Goal: Task Accomplishment & Management: Use online tool/utility

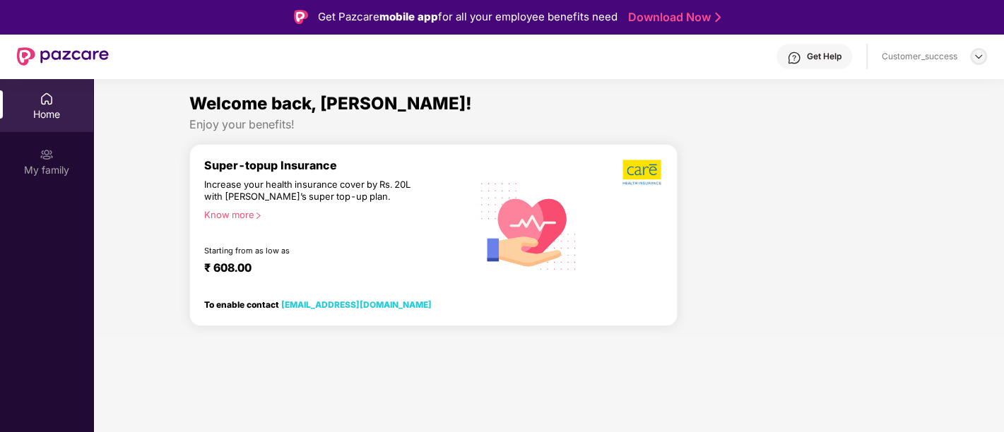
click at [975, 53] on img at bounding box center [978, 56] width 11 height 11
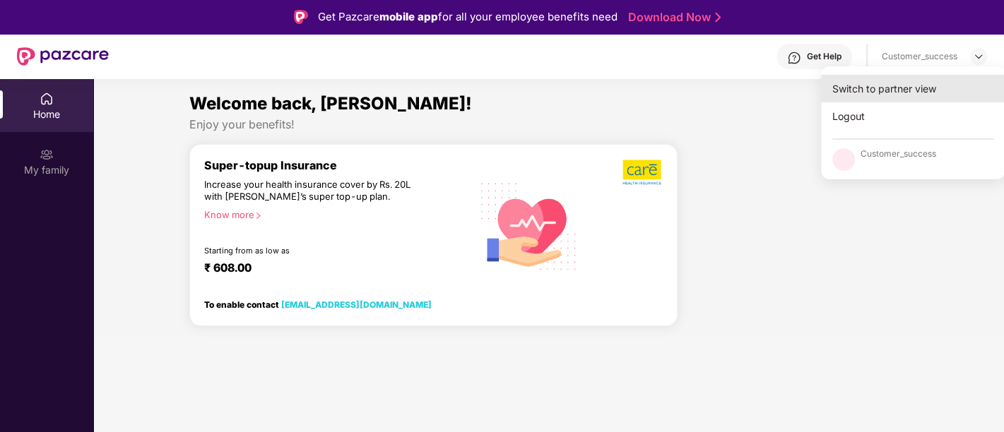
click at [891, 95] on div "Switch to partner view" at bounding box center [913, 89] width 184 height 28
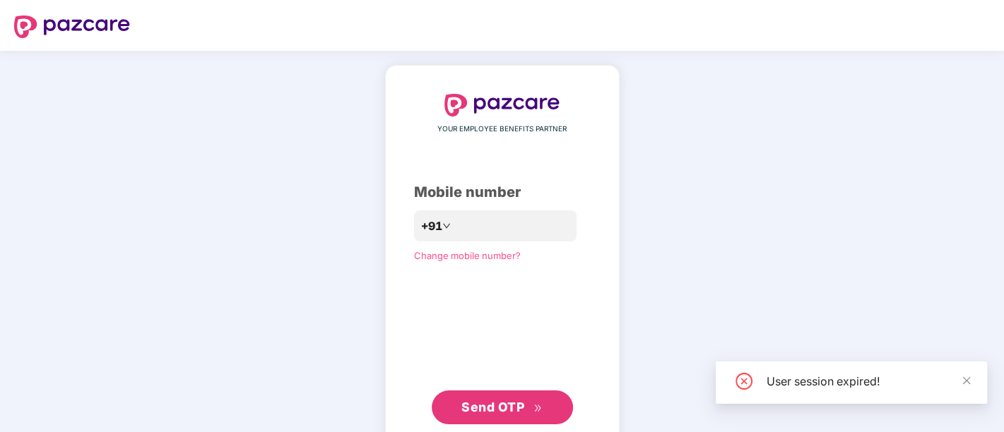
click at [77, 179] on div "YOUR EMPLOYEE BENEFITS PARTNER Mobile number +91 Change mobile number? Send OTP" at bounding box center [502, 259] width 1004 height 417
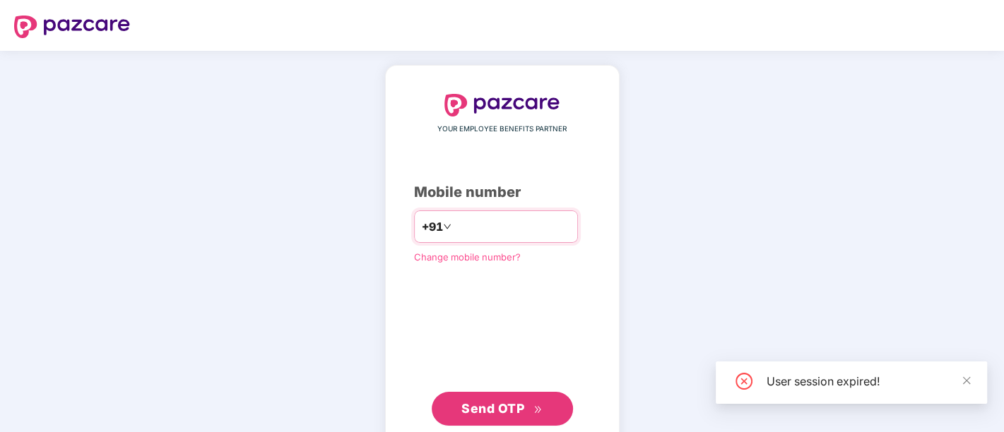
click at [469, 219] on input "number" at bounding box center [512, 226] width 116 height 23
type input "**********"
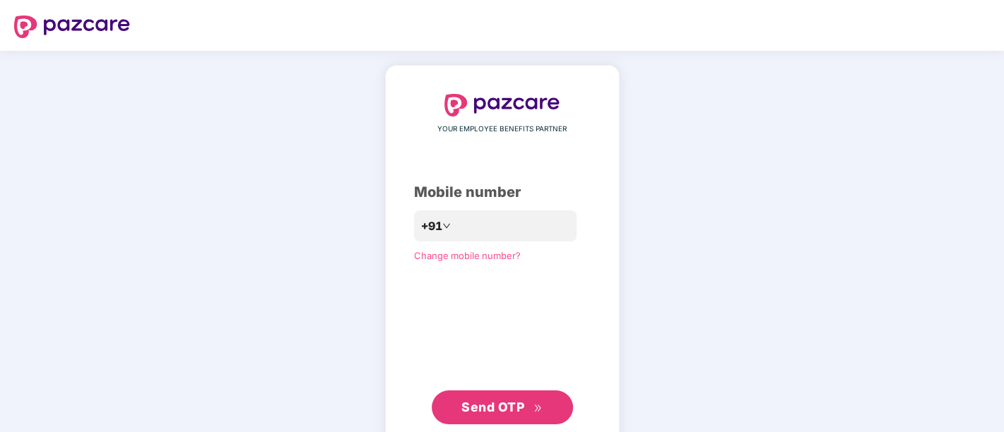
click at [492, 410] on span "Send OTP" at bounding box center [492, 407] width 63 height 15
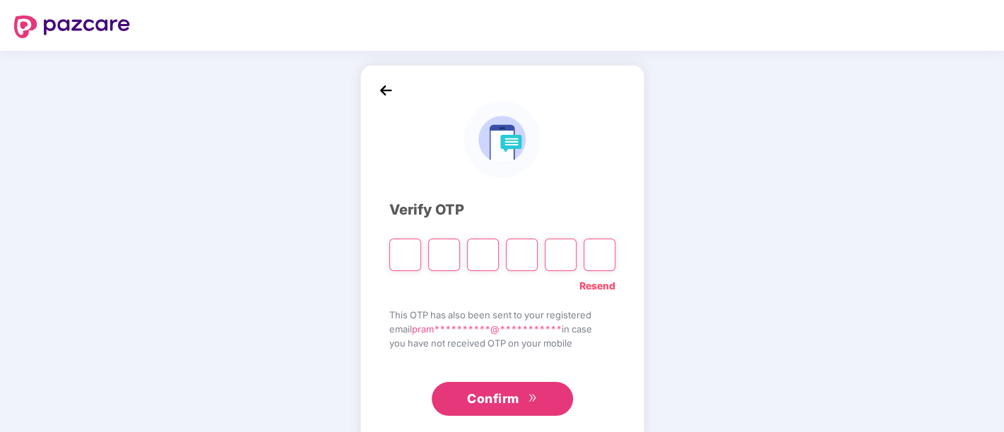
paste input "*"
type input "*"
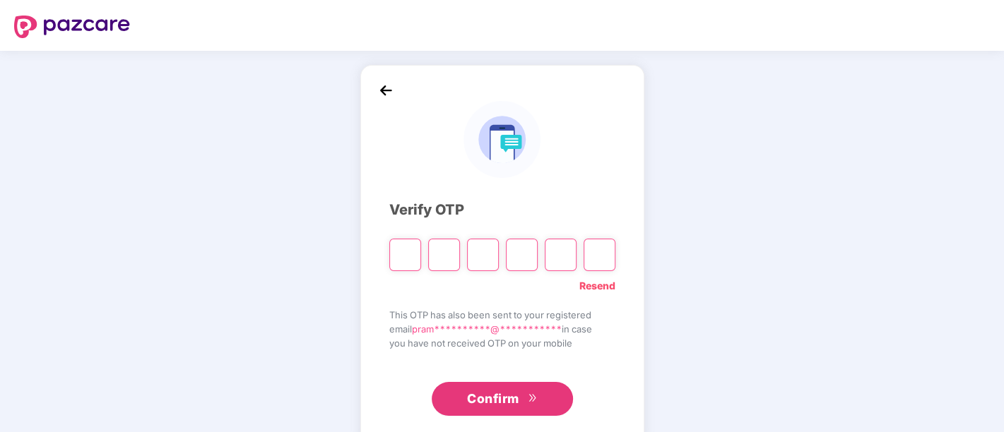
type input "*"
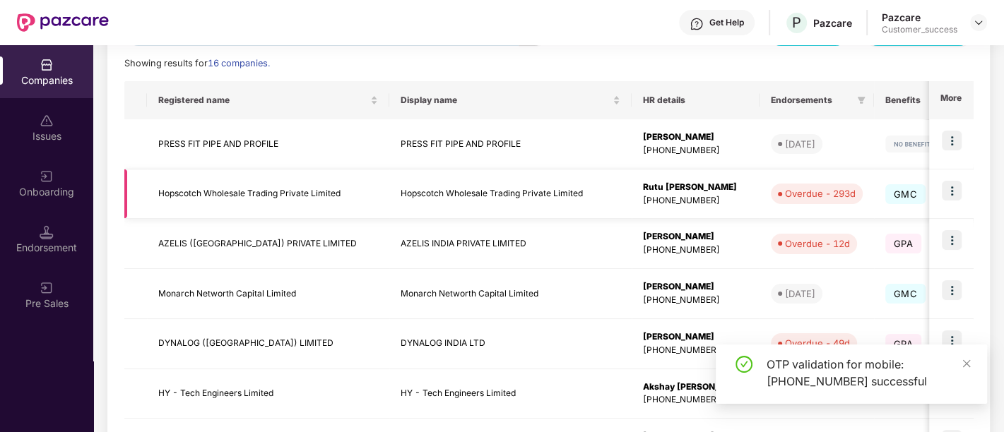
scroll to position [197, 0]
click at [66, 172] on div "Onboarding" at bounding box center [46, 183] width 93 height 53
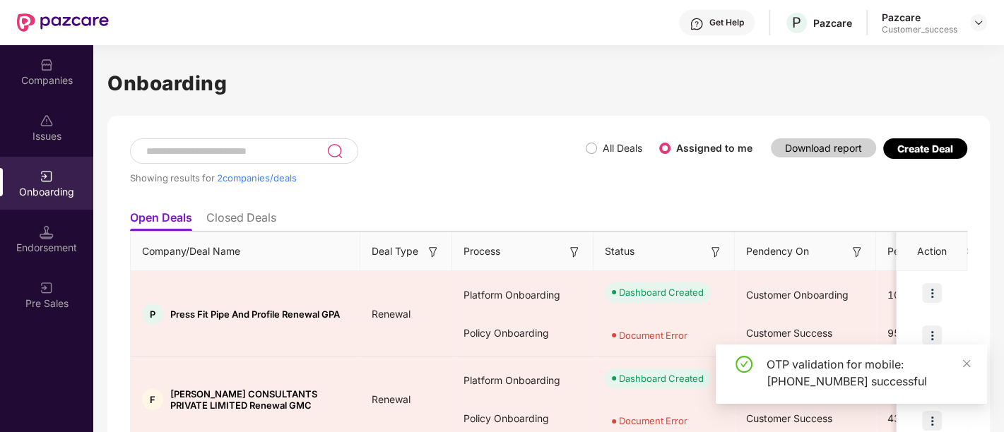
scroll to position [61, 0]
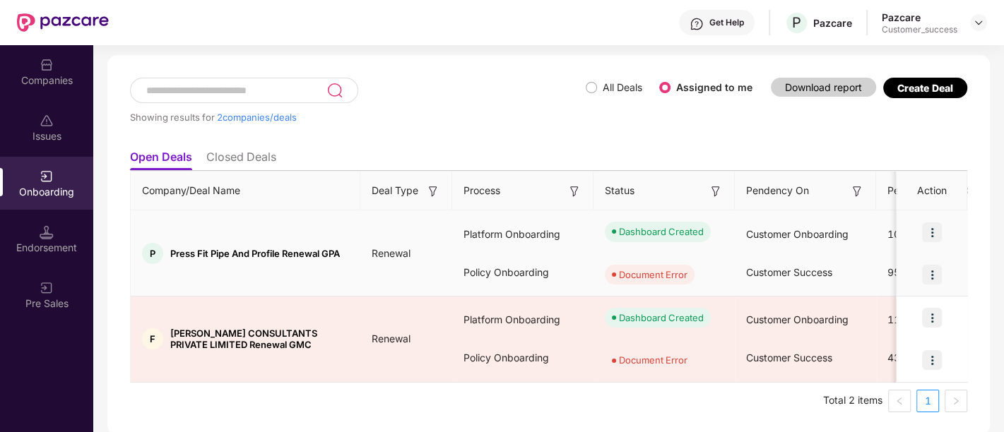
click at [932, 230] on img at bounding box center [932, 233] width 20 height 20
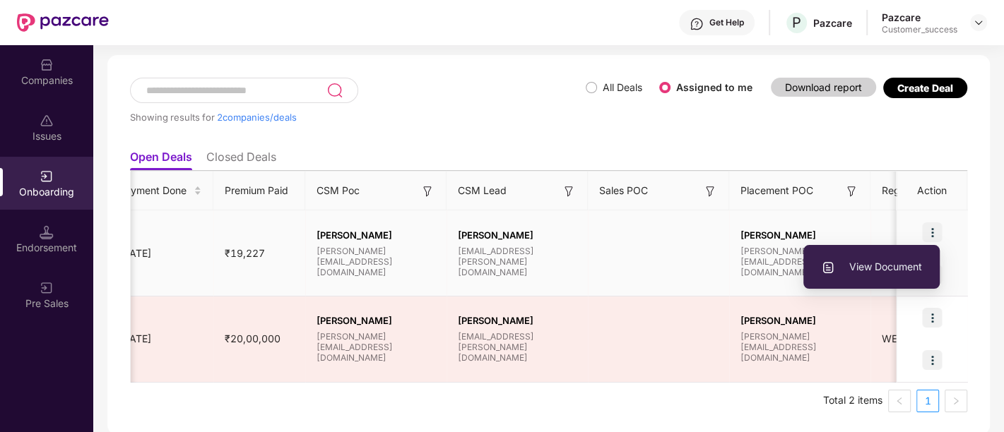
scroll to position [0, 1057]
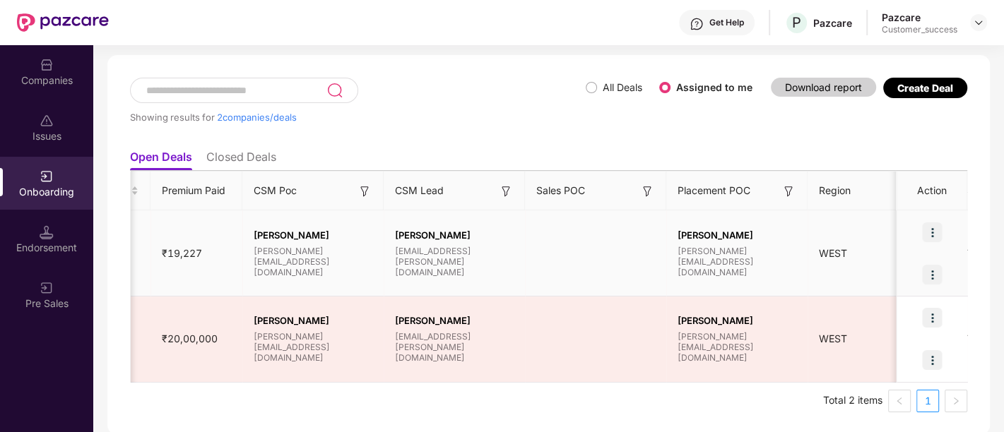
click at [854, 233] on td "WEST" at bounding box center [877, 254] width 141 height 86
click at [932, 273] on img at bounding box center [932, 275] width 20 height 20
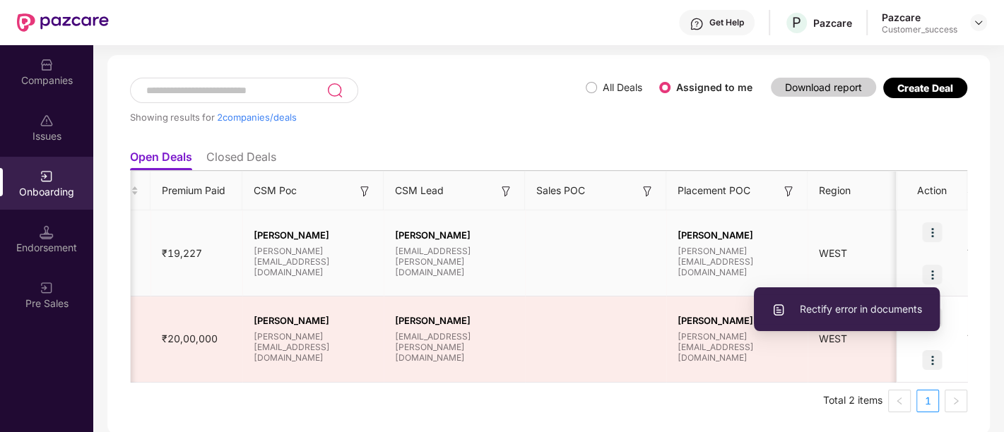
click at [874, 303] on span "Rectify error in documents" at bounding box center [846, 310] width 150 height 16
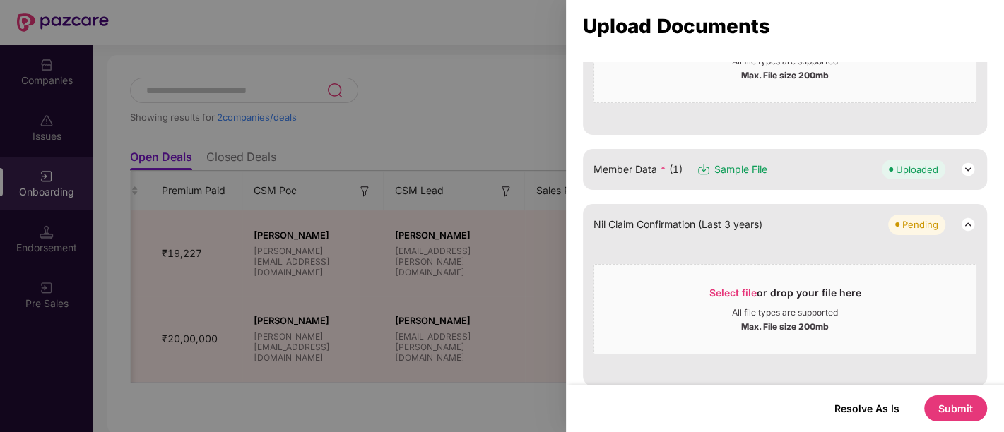
scroll to position [373, 0]
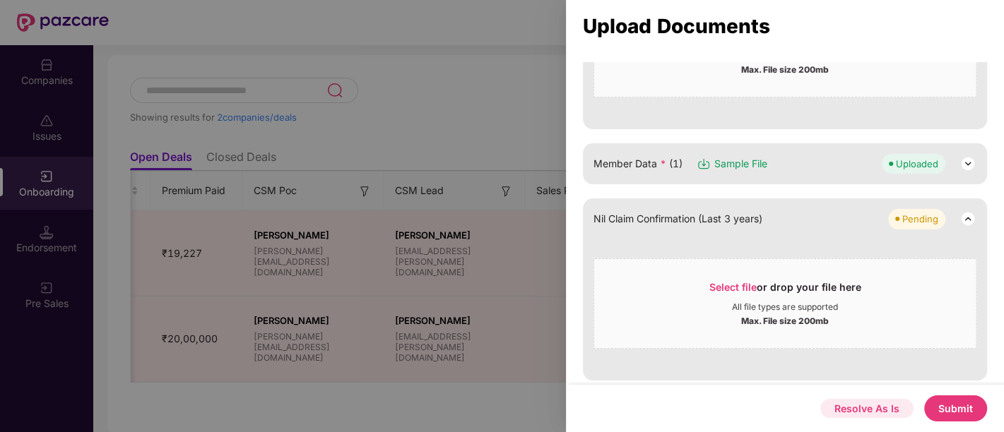
click at [856, 413] on button "Resolve As Is" at bounding box center [866, 408] width 93 height 19
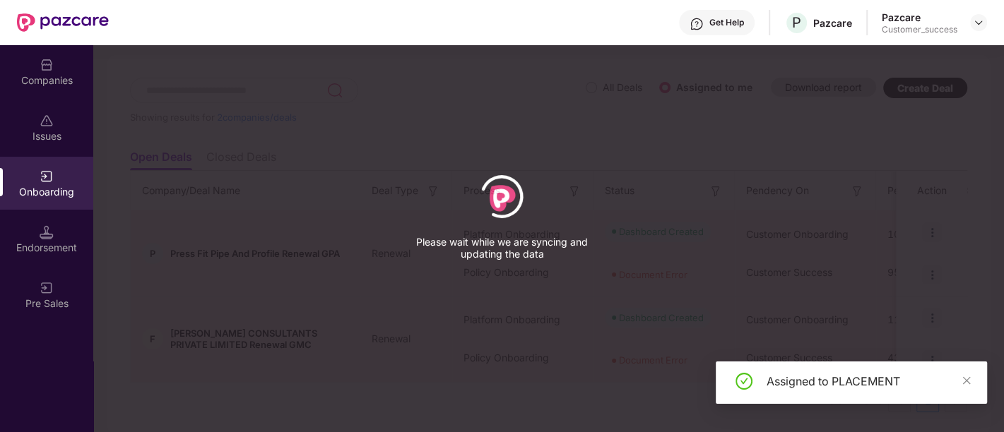
click at [959, 381] on div "Assigned to PLACEMENT" at bounding box center [867, 381] width 203 height 17
click at [971, 378] on div "Assigned to PLACEMENT" at bounding box center [851, 383] width 271 height 42
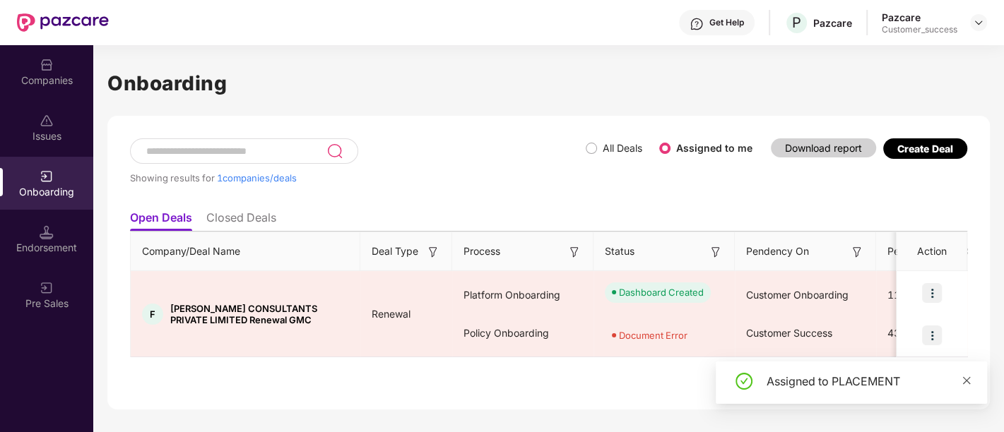
scroll to position [0, 0]
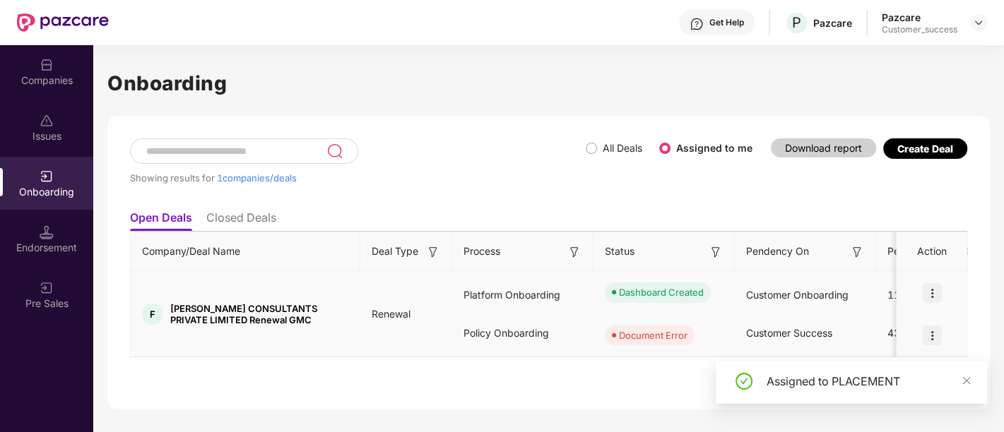
click at [932, 336] on img at bounding box center [932, 336] width 20 height 20
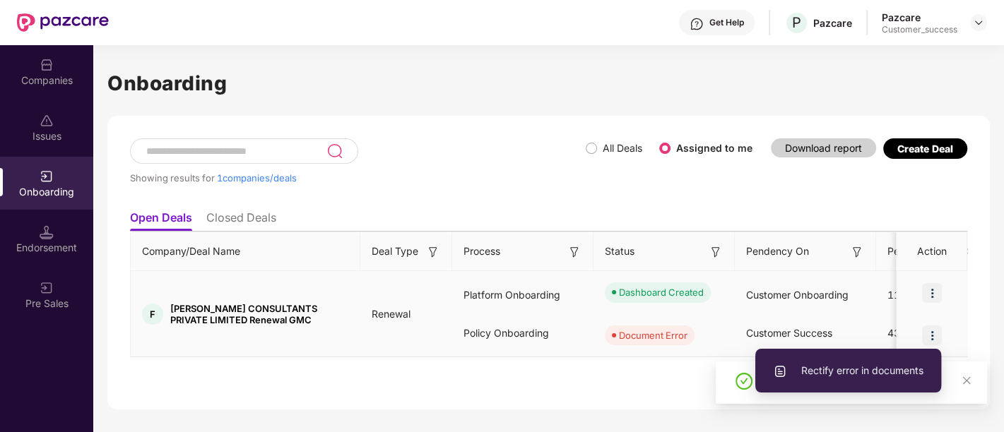
click at [843, 374] on span "Rectify error in documents" at bounding box center [848, 371] width 150 height 16
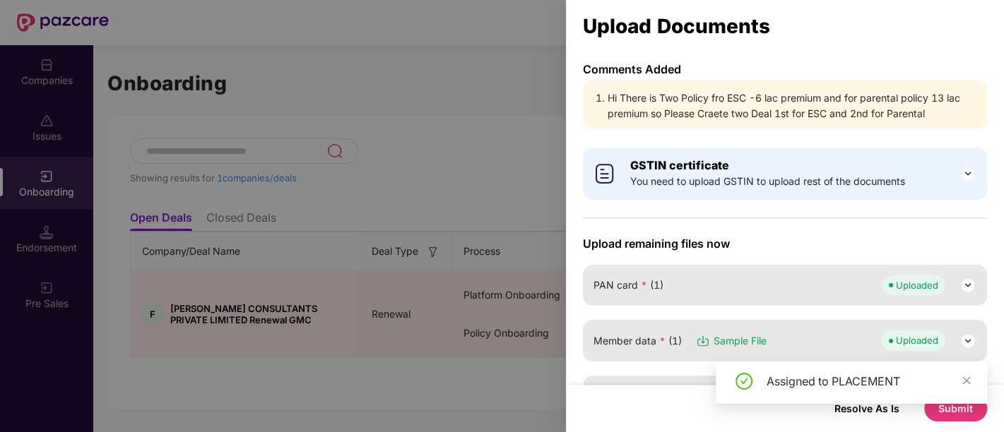
scroll to position [93, 0]
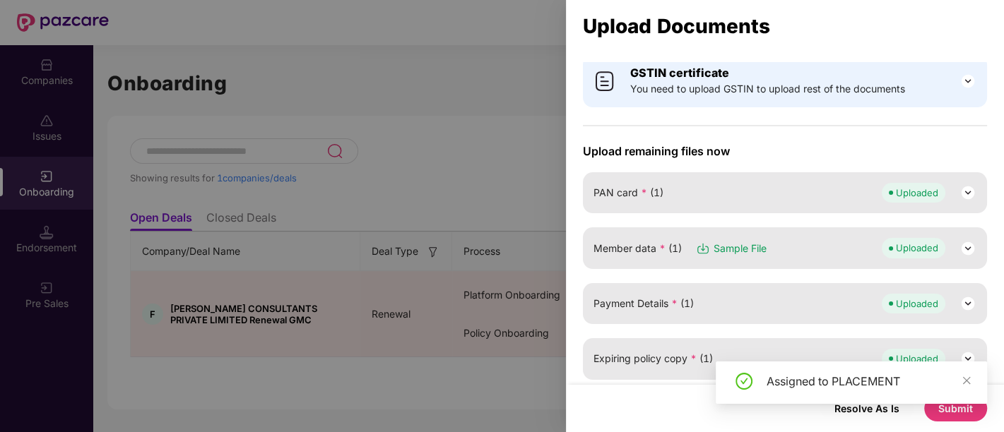
click at [867, 413] on div "Assigned to PLACEMENT" at bounding box center [851, 389] width 271 height 54
click at [867, 407] on div "Assigned to PLACEMENT" at bounding box center [851, 389] width 271 height 54
click at [964, 376] on icon "close" at bounding box center [966, 381] width 10 height 10
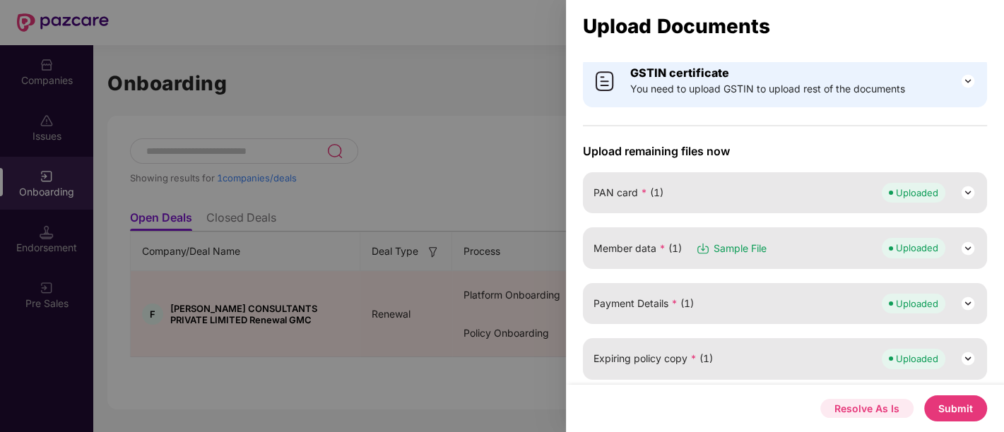
click at [875, 412] on button "Resolve As Is" at bounding box center [866, 408] width 93 height 19
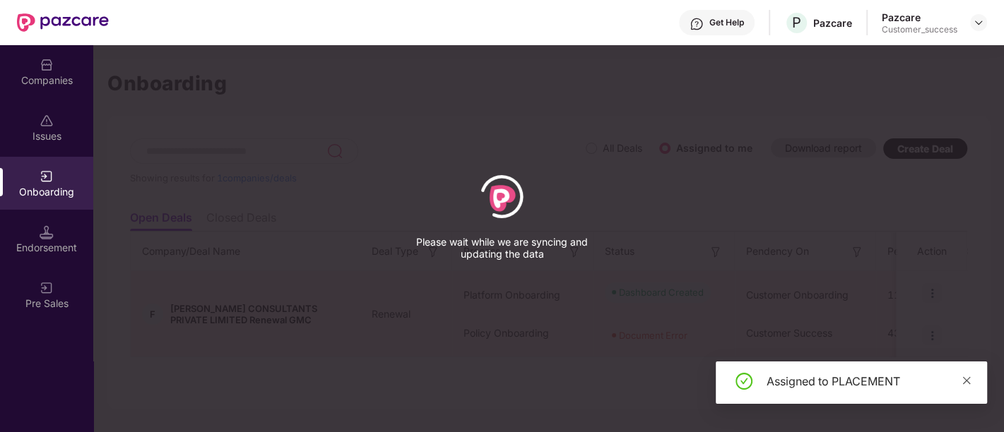
click at [970, 386] on span at bounding box center [966, 380] width 10 height 12
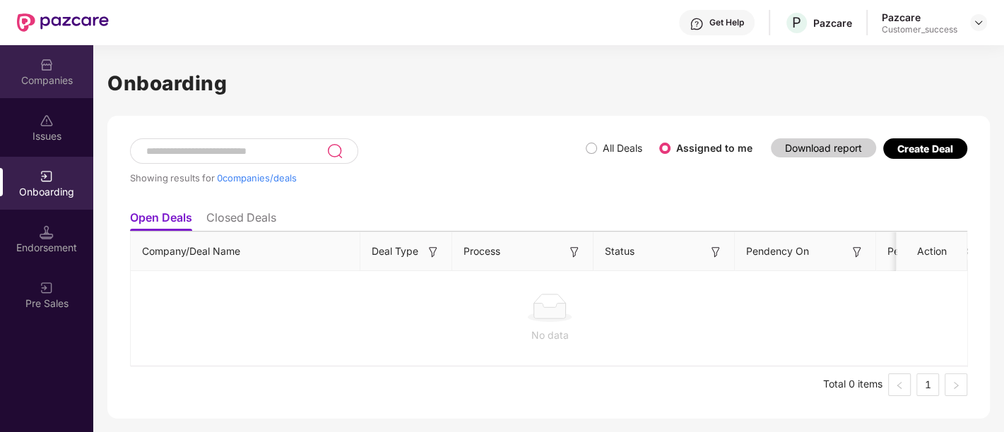
click at [69, 69] on div "Companies" at bounding box center [46, 71] width 93 height 53
